Goal: Information Seeking & Learning: Learn about a topic

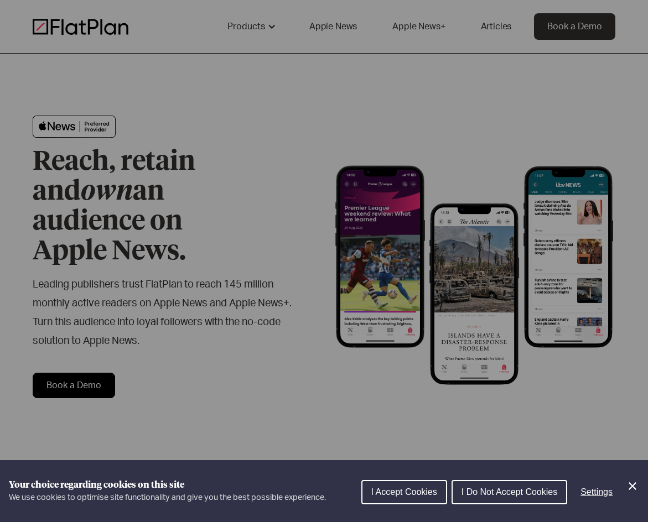
click at [635, 483] on icon "Close Cookie Control" at bounding box center [633, 487] width 8 height 8
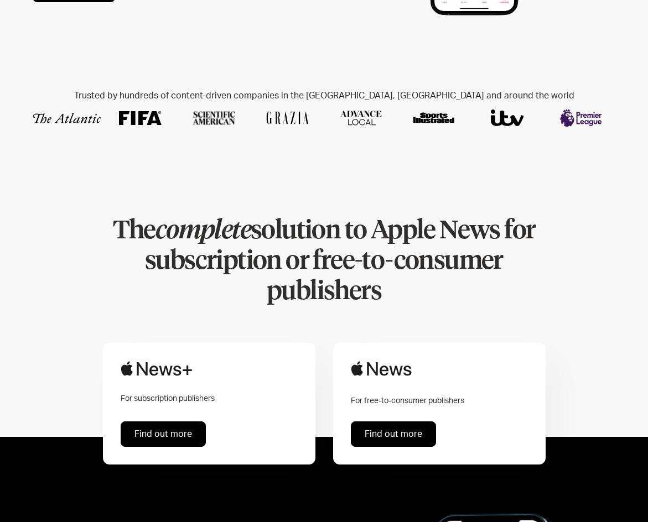
scroll to position [339, 0]
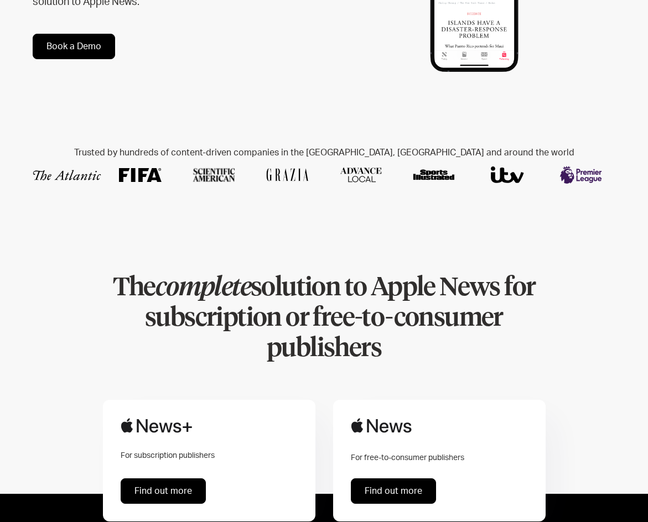
click at [395, 479] on link "Find out more" at bounding box center [393, 491] width 85 height 25
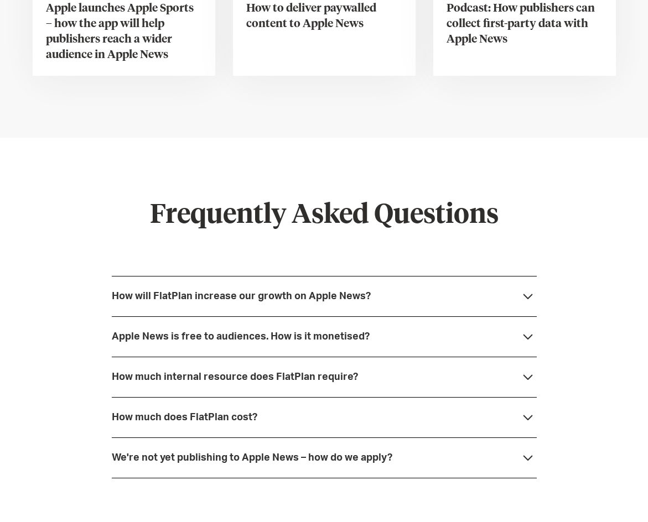
scroll to position [2767, 0]
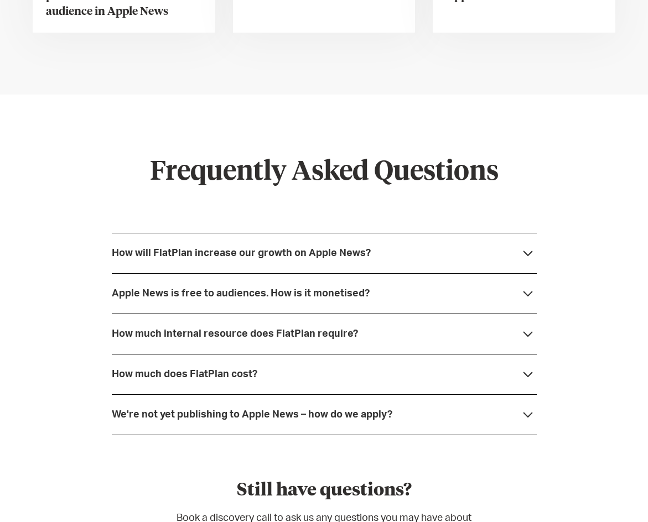
click at [376, 273] on div "Apple News is free to audiences. How is it monetised?" at bounding box center [324, 293] width 425 height 40
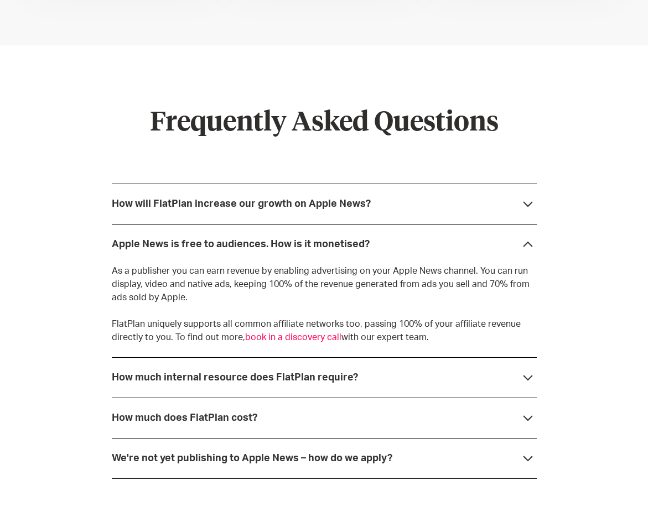
scroll to position [2823, 0]
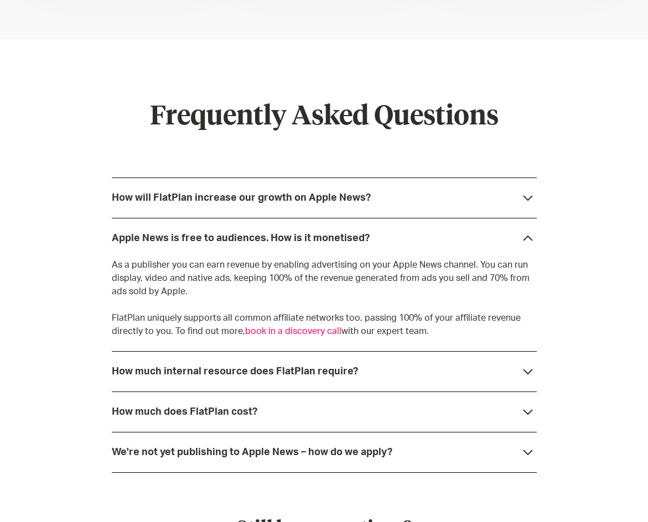
click at [368, 351] on div "How much internal resource does FlatPlan require?" at bounding box center [324, 371] width 425 height 40
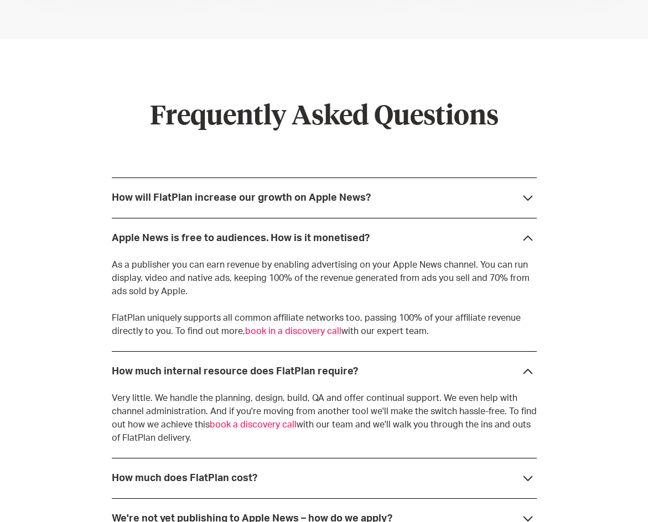
click at [368, 351] on div "How much internal resource does FlatPlan require?" at bounding box center [324, 371] width 425 height 40
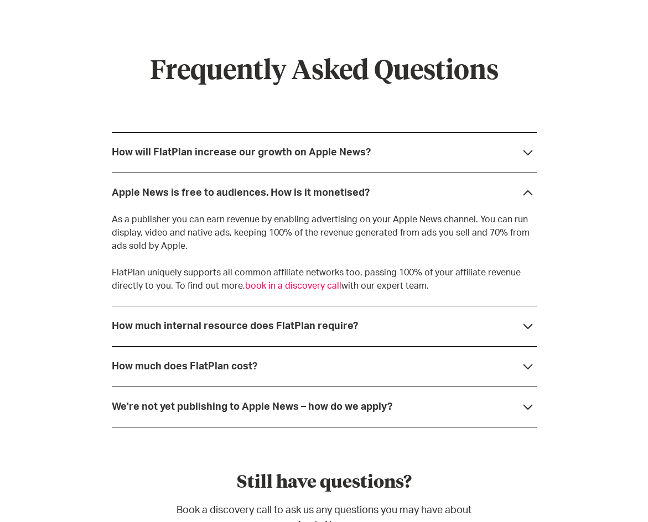
scroll to position [2878, 0]
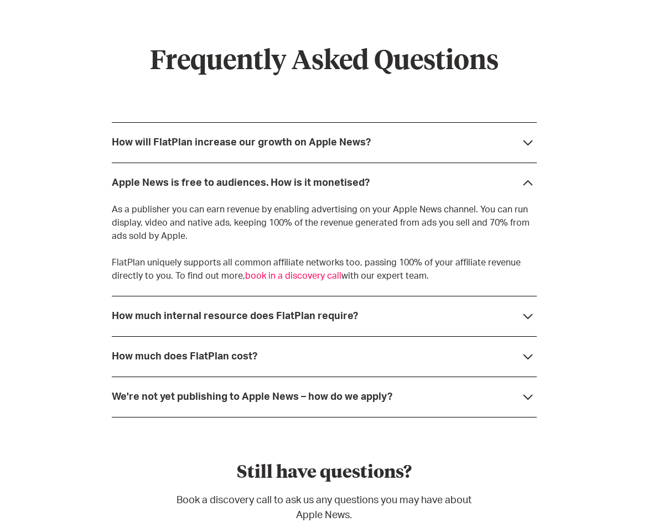
click at [368, 337] on div "How much does FlatPlan cost?" at bounding box center [324, 357] width 425 height 40
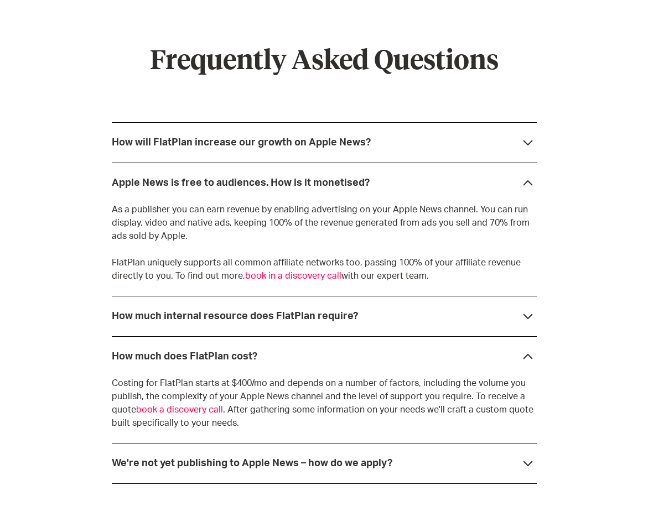
click at [368, 337] on div "How much does FlatPlan cost?" at bounding box center [324, 357] width 425 height 40
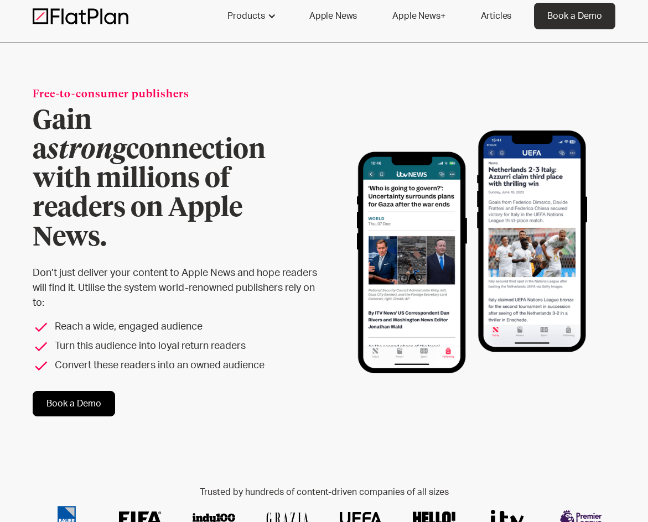
scroll to position [0, 0]
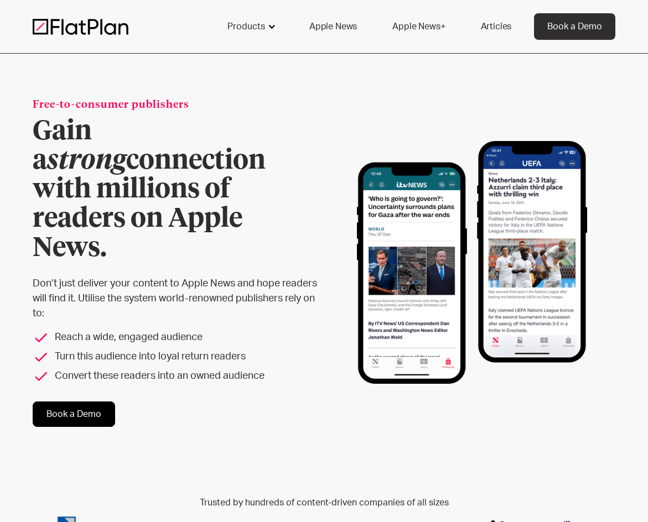
click at [271, 28] on div at bounding box center [271, 26] width 9 height 9
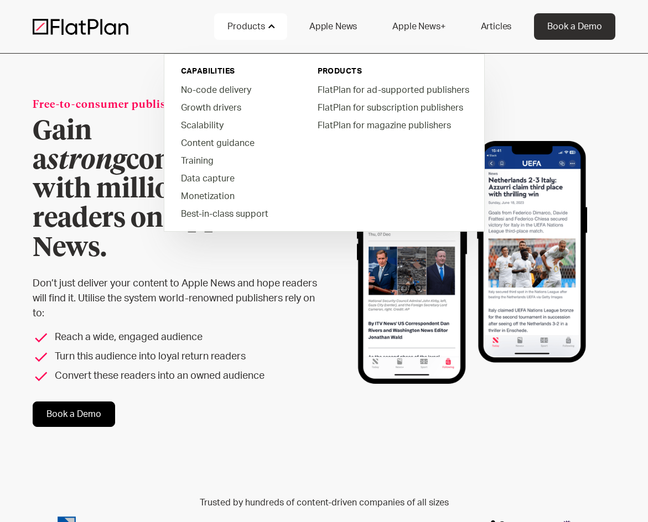
click at [500, 20] on link "Articles" at bounding box center [497, 26] width 58 height 27
